Goal: Check status: Check status

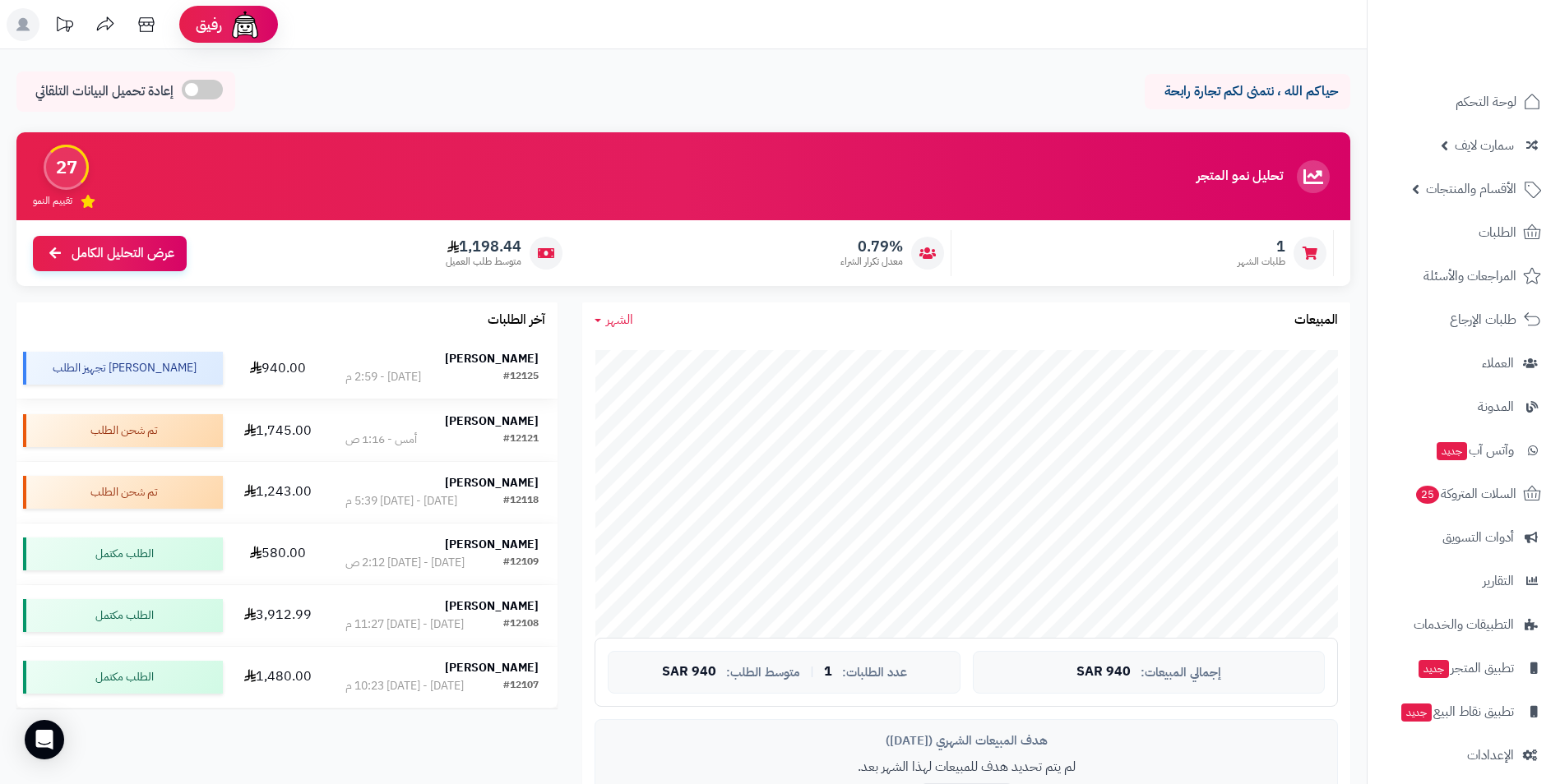
click at [517, 359] on strong "[PERSON_NAME]" at bounding box center [491, 358] width 93 height 17
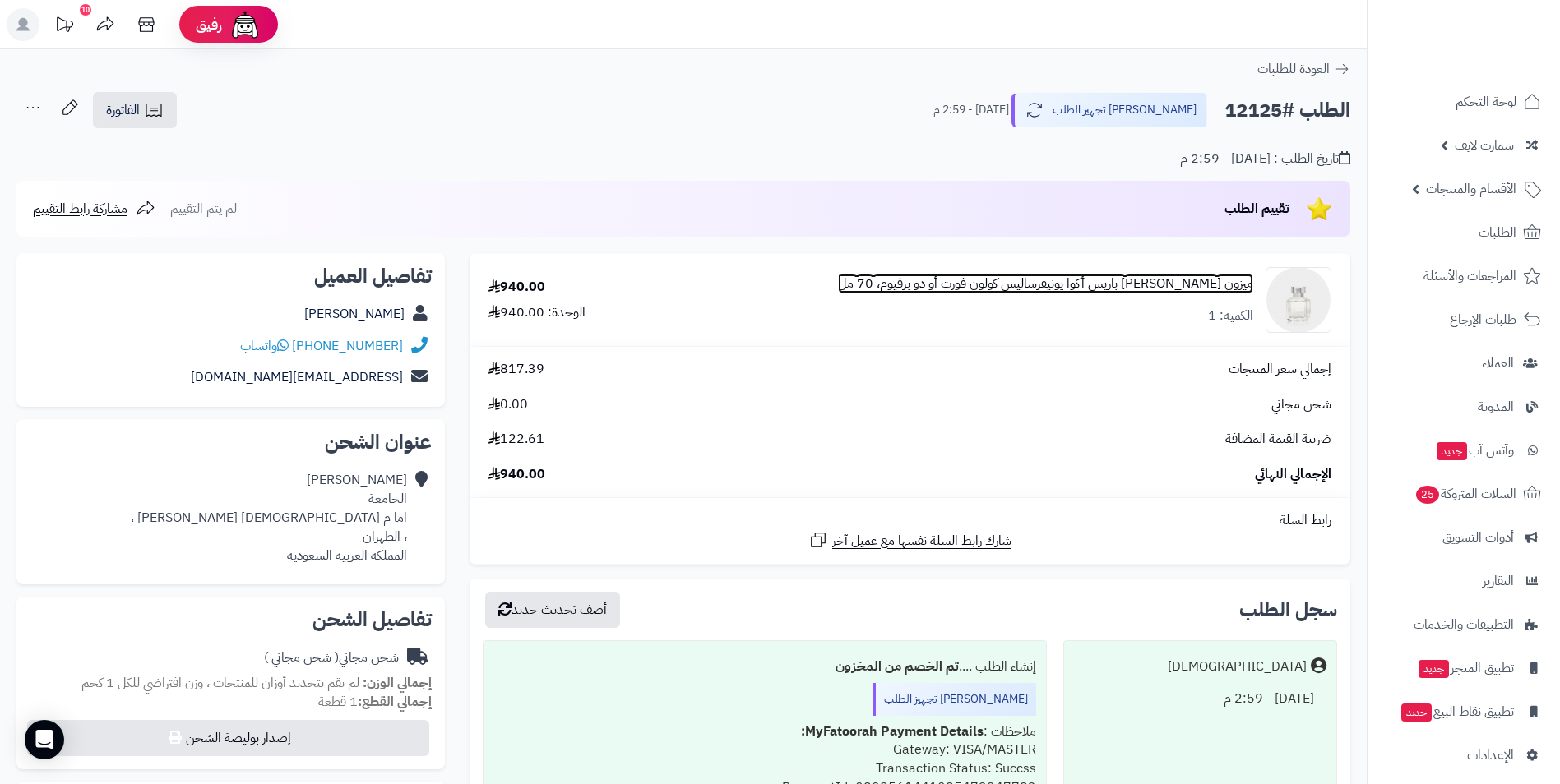
click at [1187, 289] on link "ميزون فرانسيس كوركدجيان باريس أكوا يونيفرساليس كولون فورت أو دو برفيوم، 70 مل" at bounding box center [1046, 283] width 416 height 19
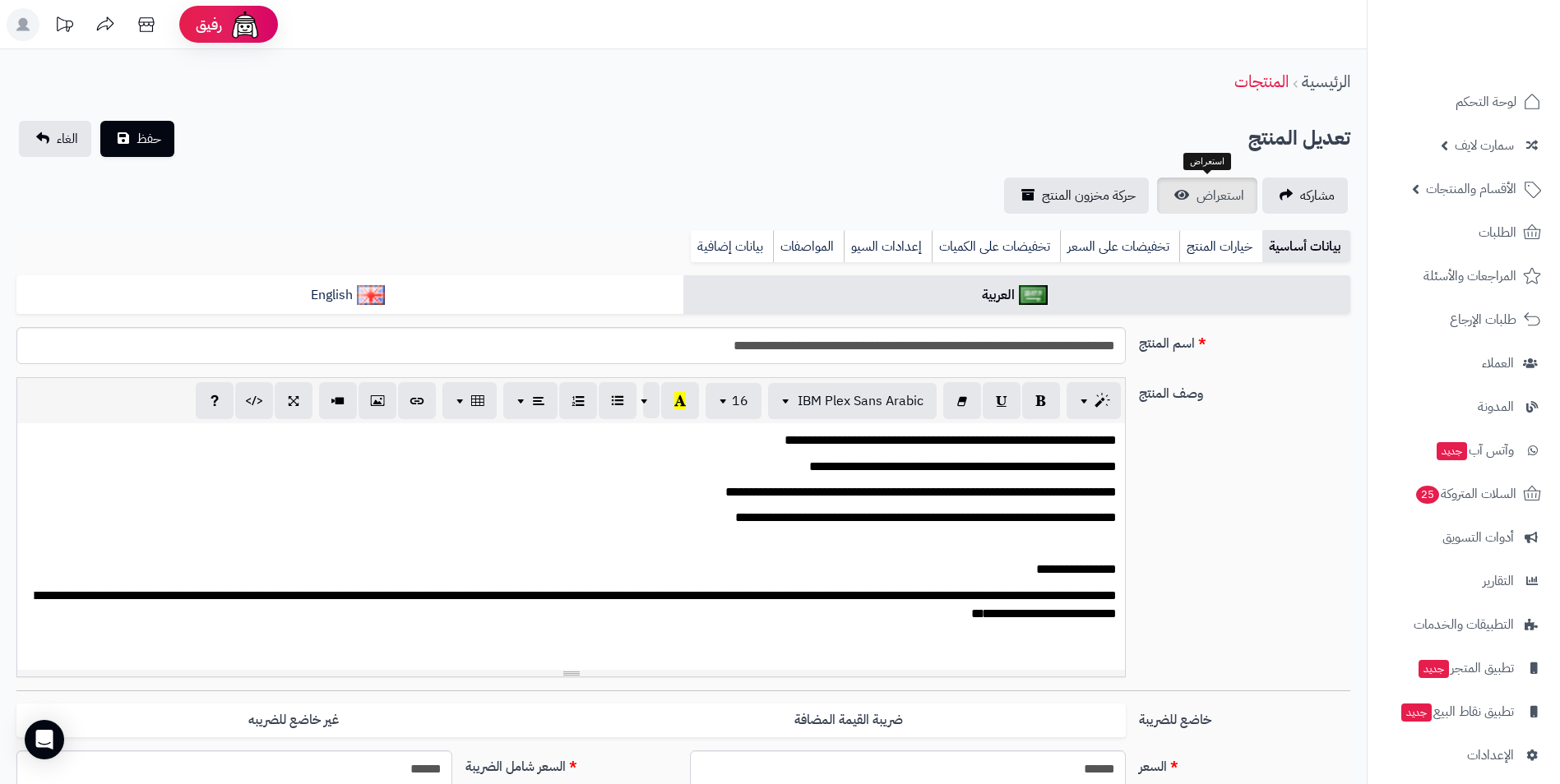
scroll to position [279, 0]
click at [1228, 201] on span "استعراض" at bounding box center [1220, 196] width 48 height 20
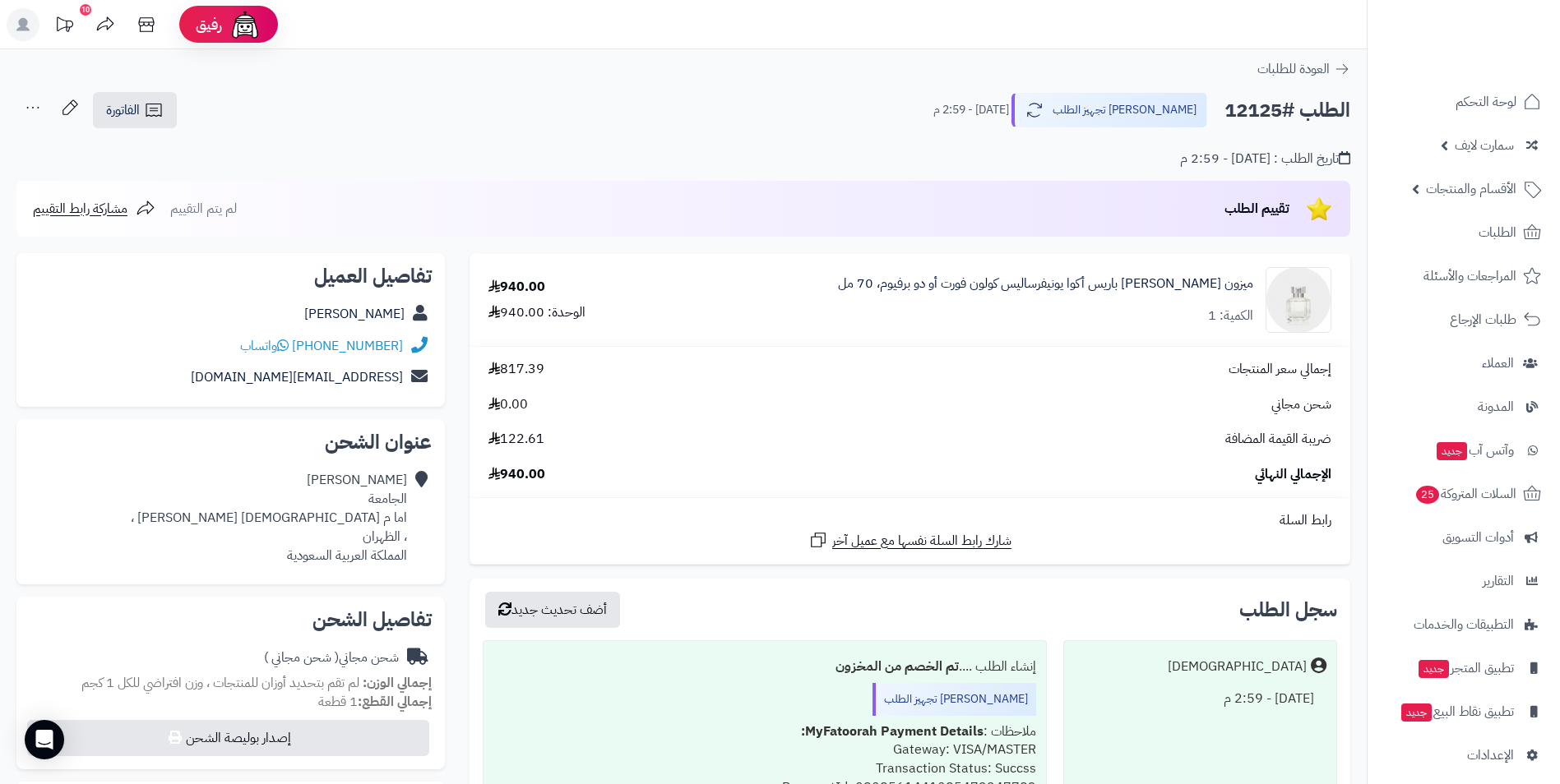
click at [854, 428] on div "إجمالي سعر المنتجات 817.39 شحن مجاني 0.00 ضريبة القيمة المضافة 122.61 الإجمالي …" at bounding box center [910, 421] width 867 height 124
